Goal: Communication & Community: Connect with others

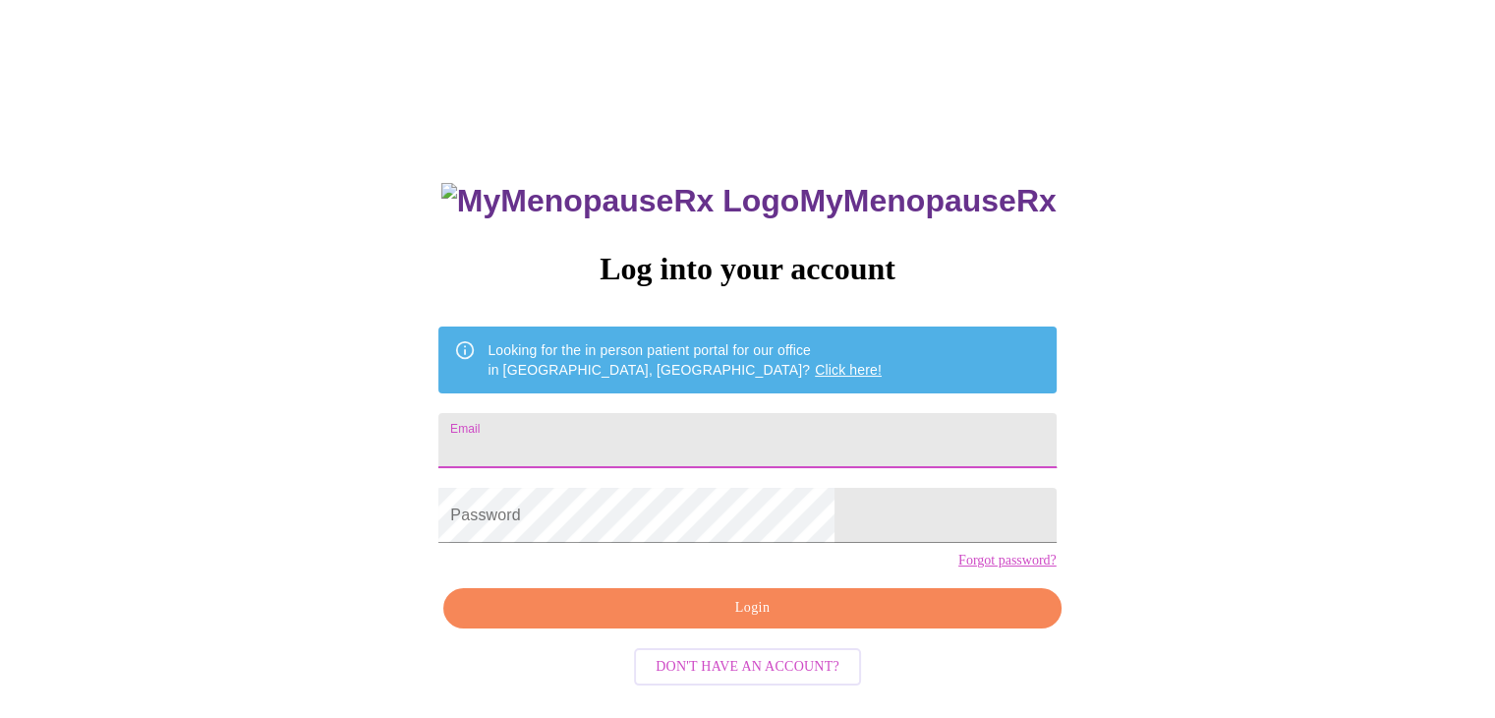
click at [607, 430] on input "Email" at bounding box center [746, 440] width 617 height 55
type input "[EMAIL_ADDRESS][DOMAIN_NAME]"
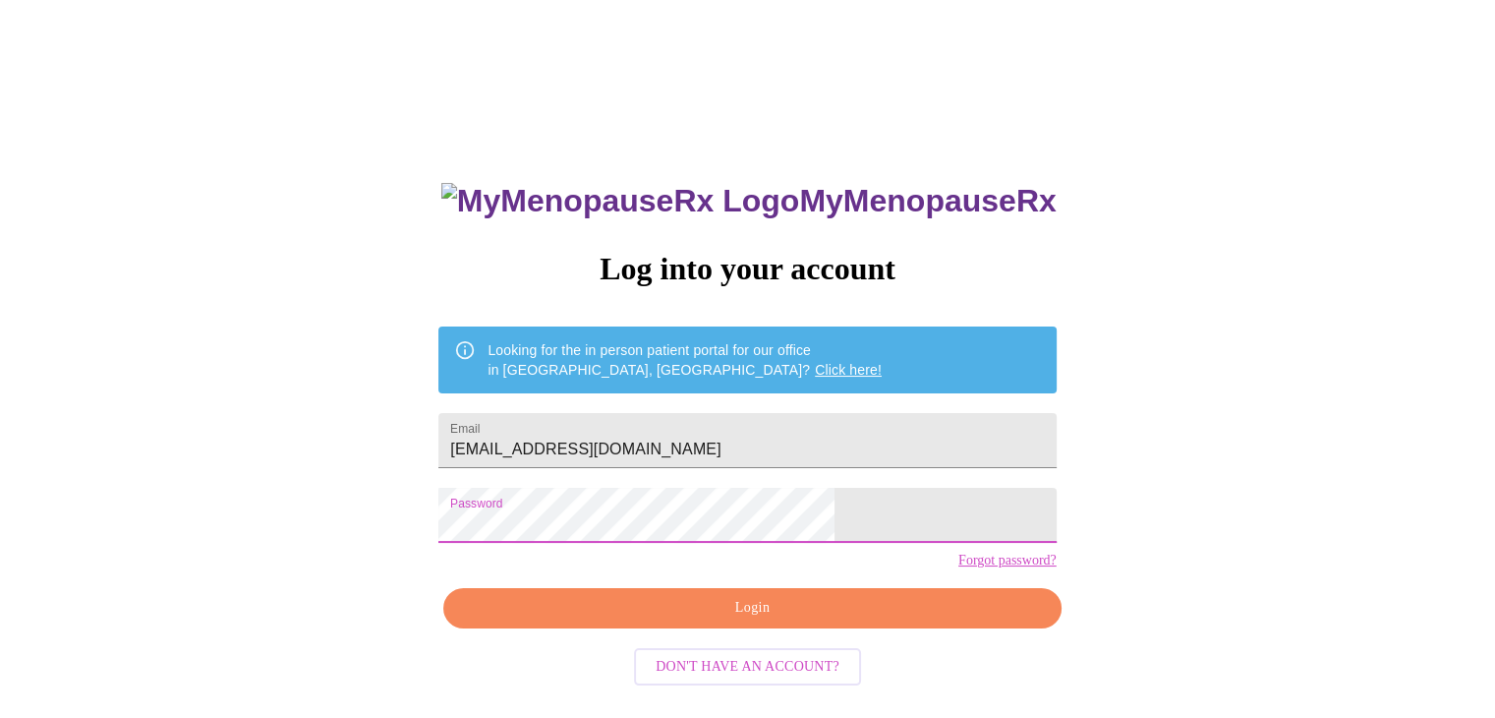
click at [840, 620] on span "Login" at bounding box center [752, 608] width 572 height 25
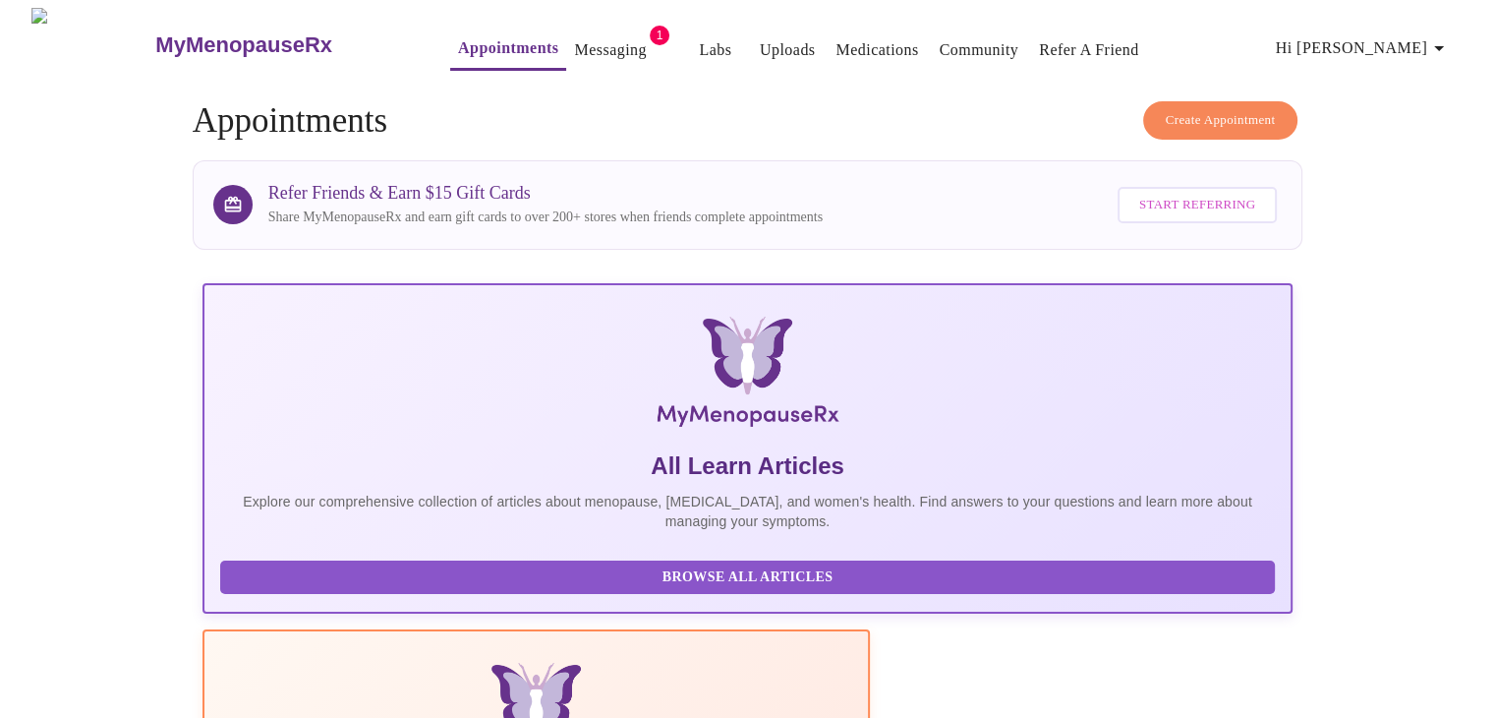
click at [574, 50] on link "Messaging" at bounding box center [610, 50] width 72 height 28
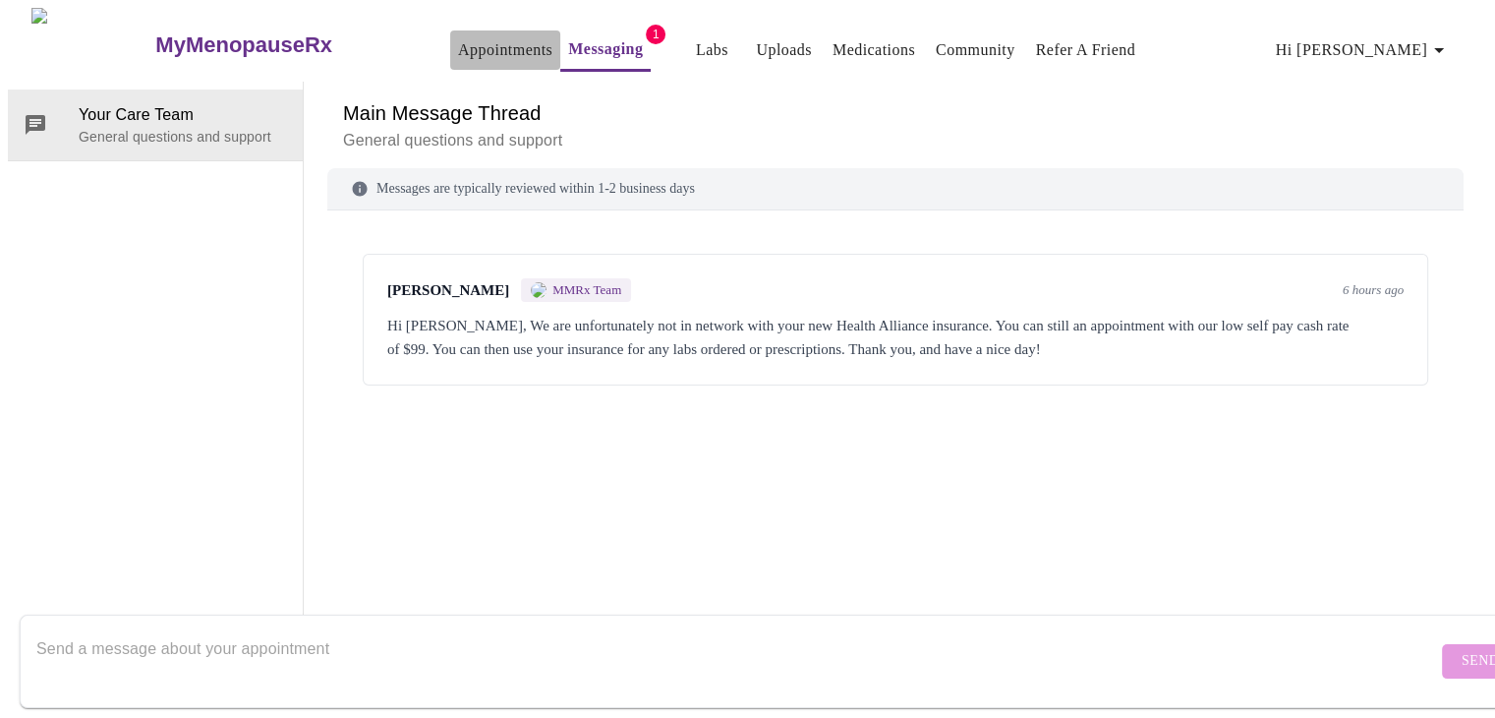
click at [458, 40] on link "Appointments" at bounding box center [505, 50] width 94 height 28
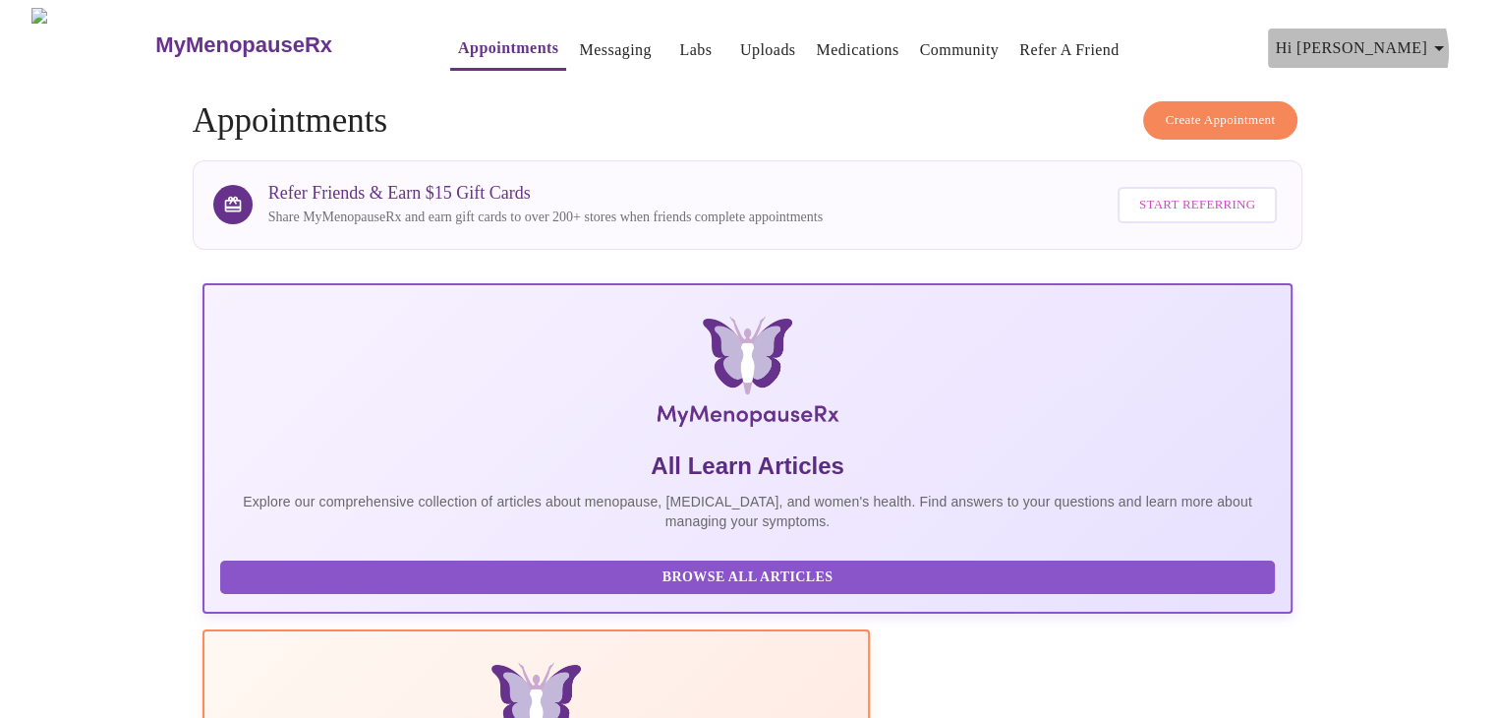
click at [1430, 44] on span "Hi [PERSON_NAME]" at bounding box center [1363, 48] width 175 height 28
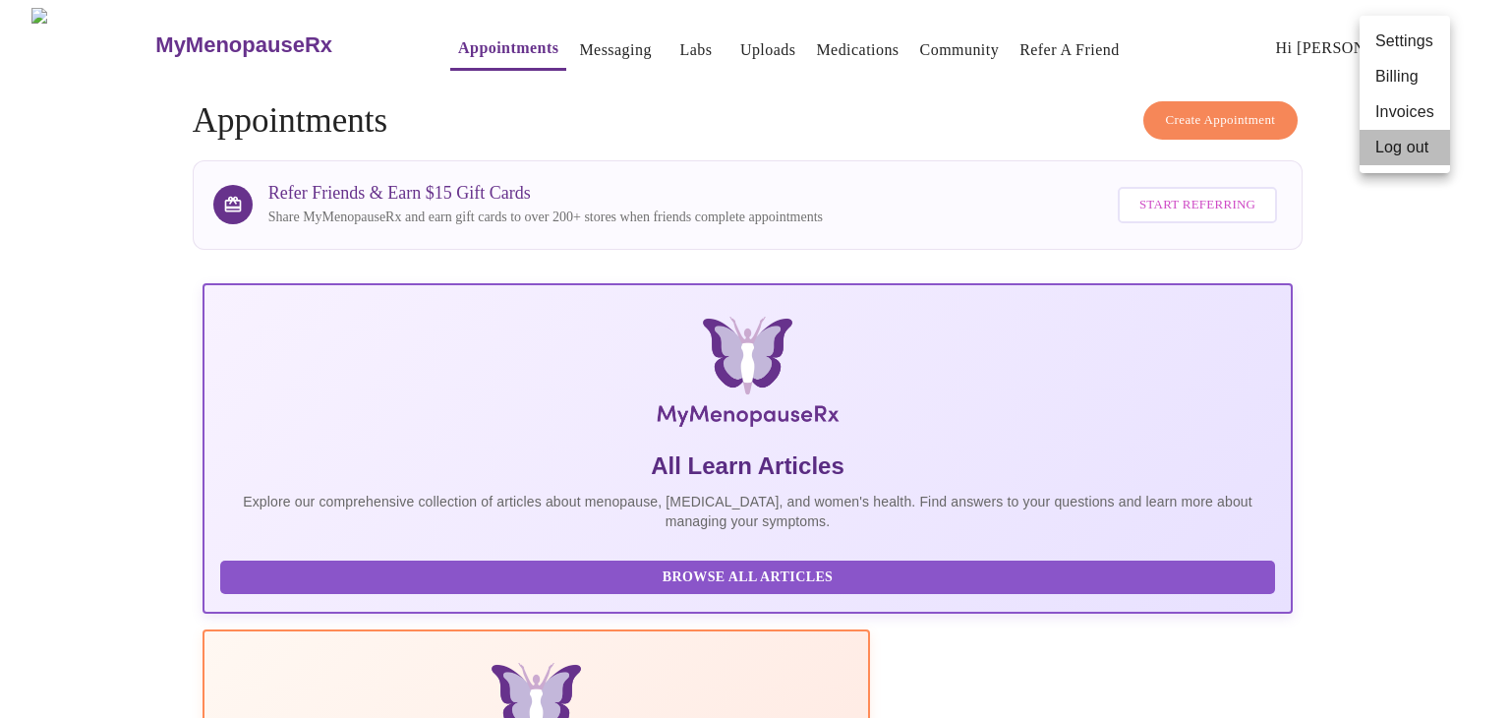
click at [1414, 146] on li "Log out" at bounding box center [1405, 147] width 90 height 35
